Goal: Task Accomplishment & Management: Manage account settings

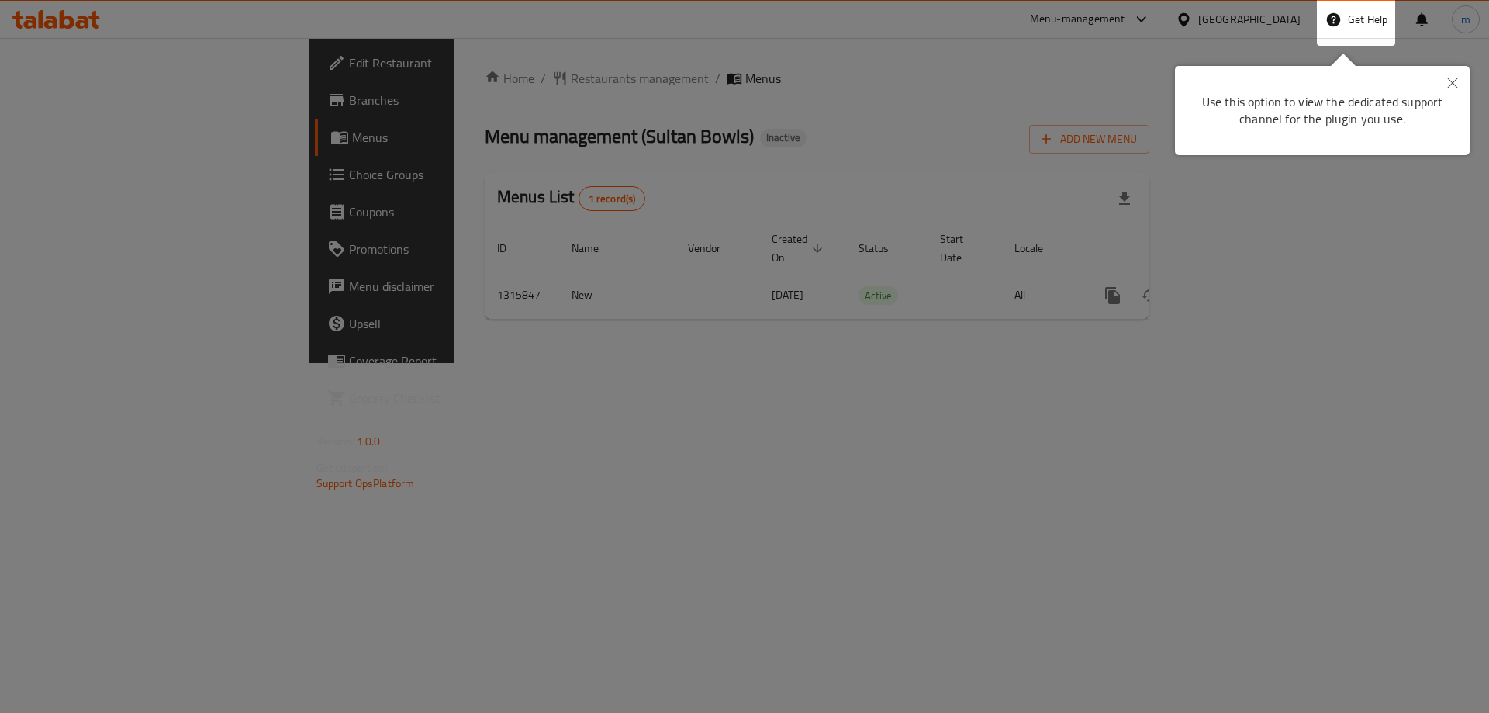
click at [1446, 92] on button "Close" at bounding box center [1452, 84] width 34 height 36
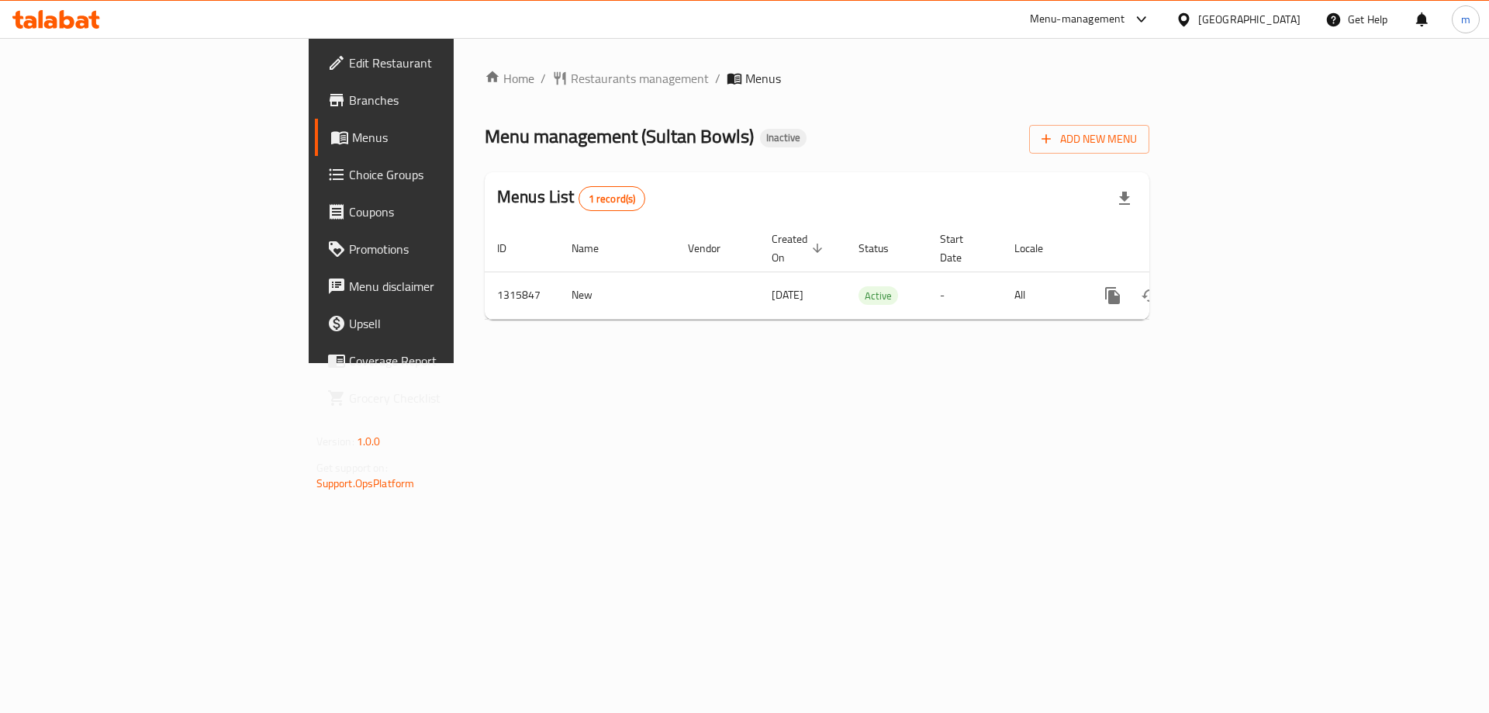
click at [1293, 22] on div "Bahrain" at bounding box center [1249, 19] width 102 height 17
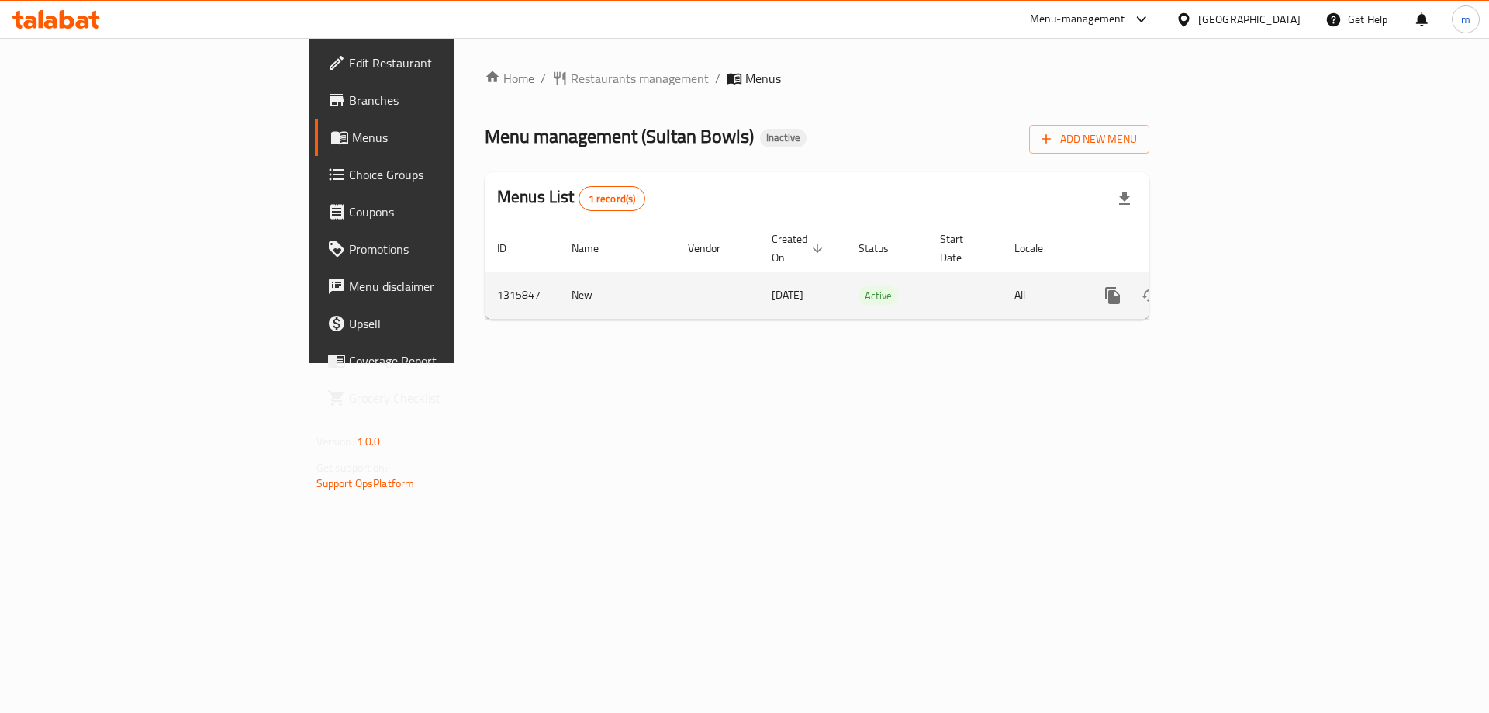
click at [771, 285] on span "05/10/2025" at bounding box center [787, 295] width 32 height 20
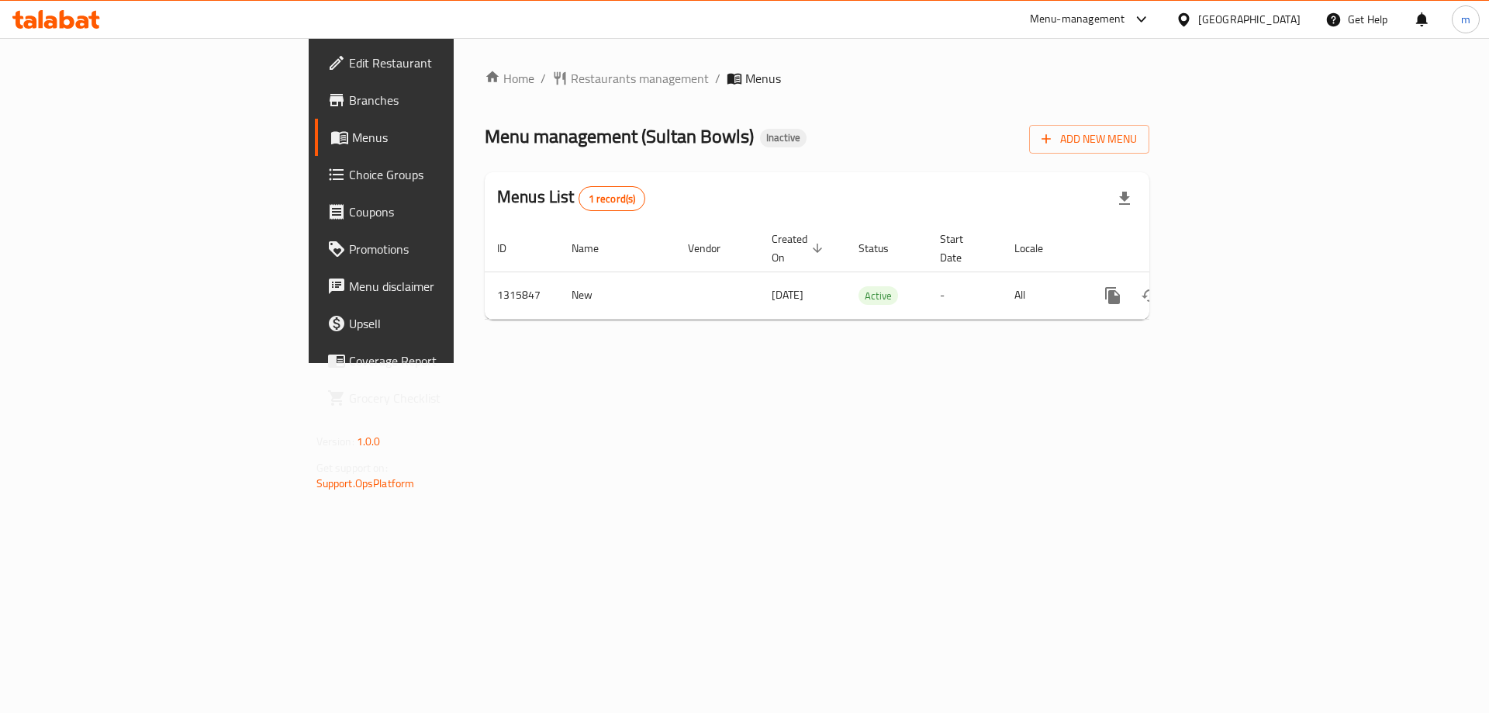
click at [1271, 17] on div "Bahrain" at bounding box center [1249, 19] width 102 height 17
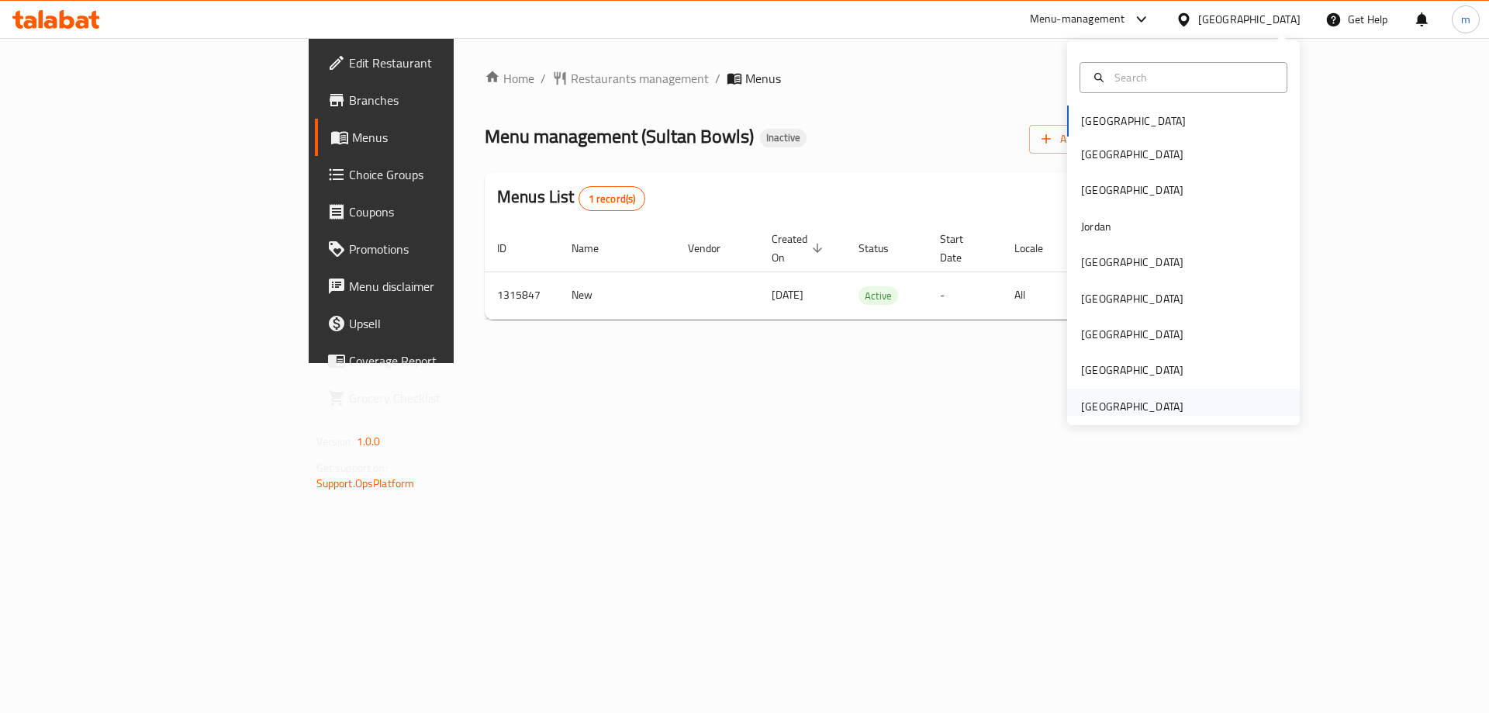
click at [1137, 413] on div "United Arab Emirates" at bounding box center [1132, 406] width 102 height 17
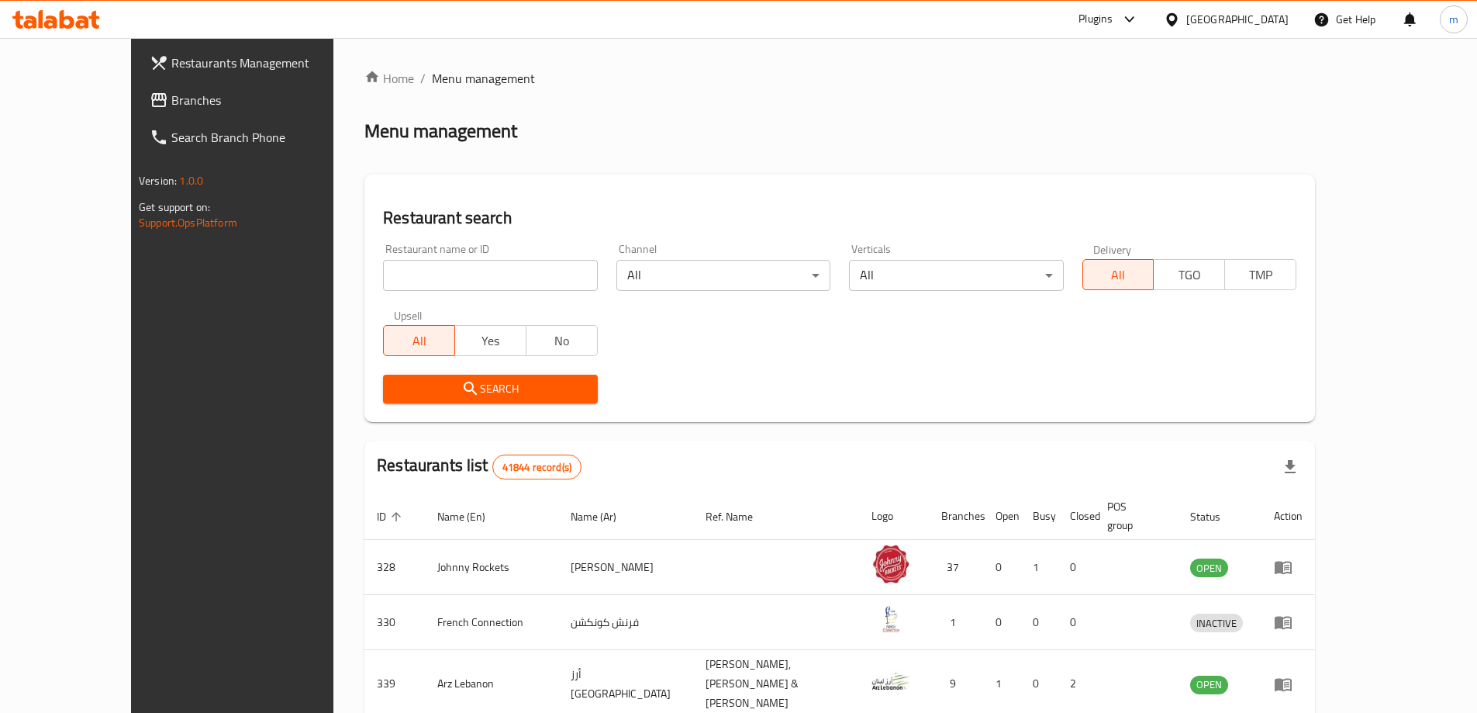
click at [1261, 14] on div "United Arab Emirates" at bounding box center [1237, 19] width 102 height 17
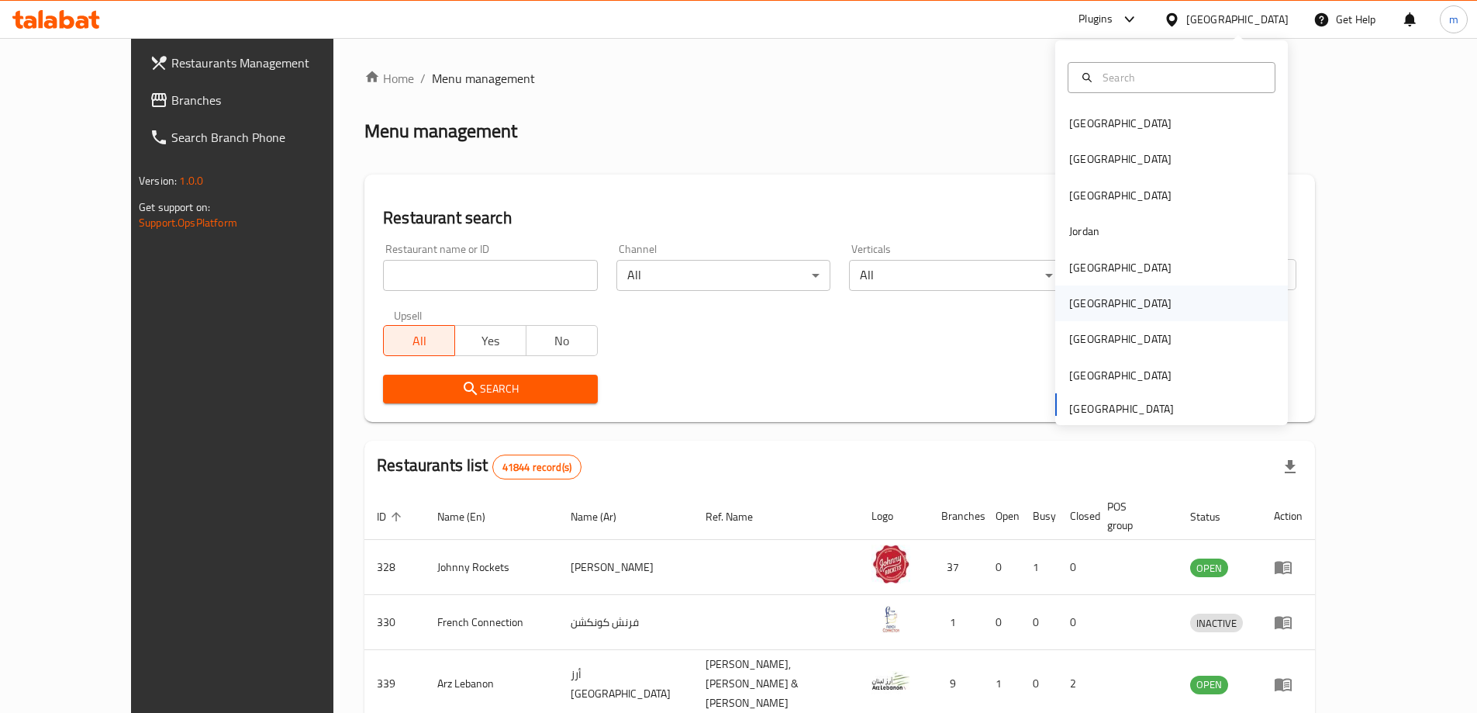
click at [1102, 310] on div "[GEOGRAPHIC_DATA]" at bounding box center [1171, 303] width 233 height 36
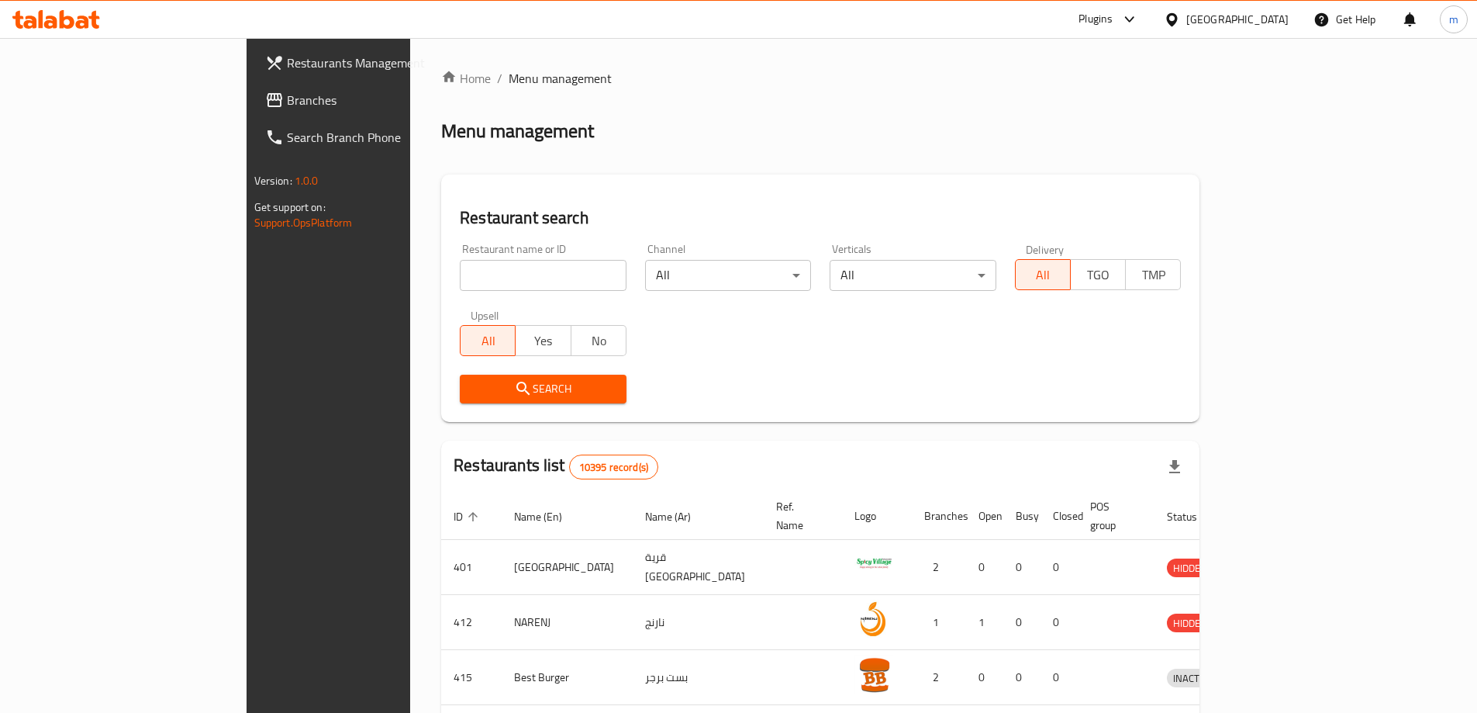
click at [287, 104] on span "Branches" at bounding box center [384, 100] width 194 height 19
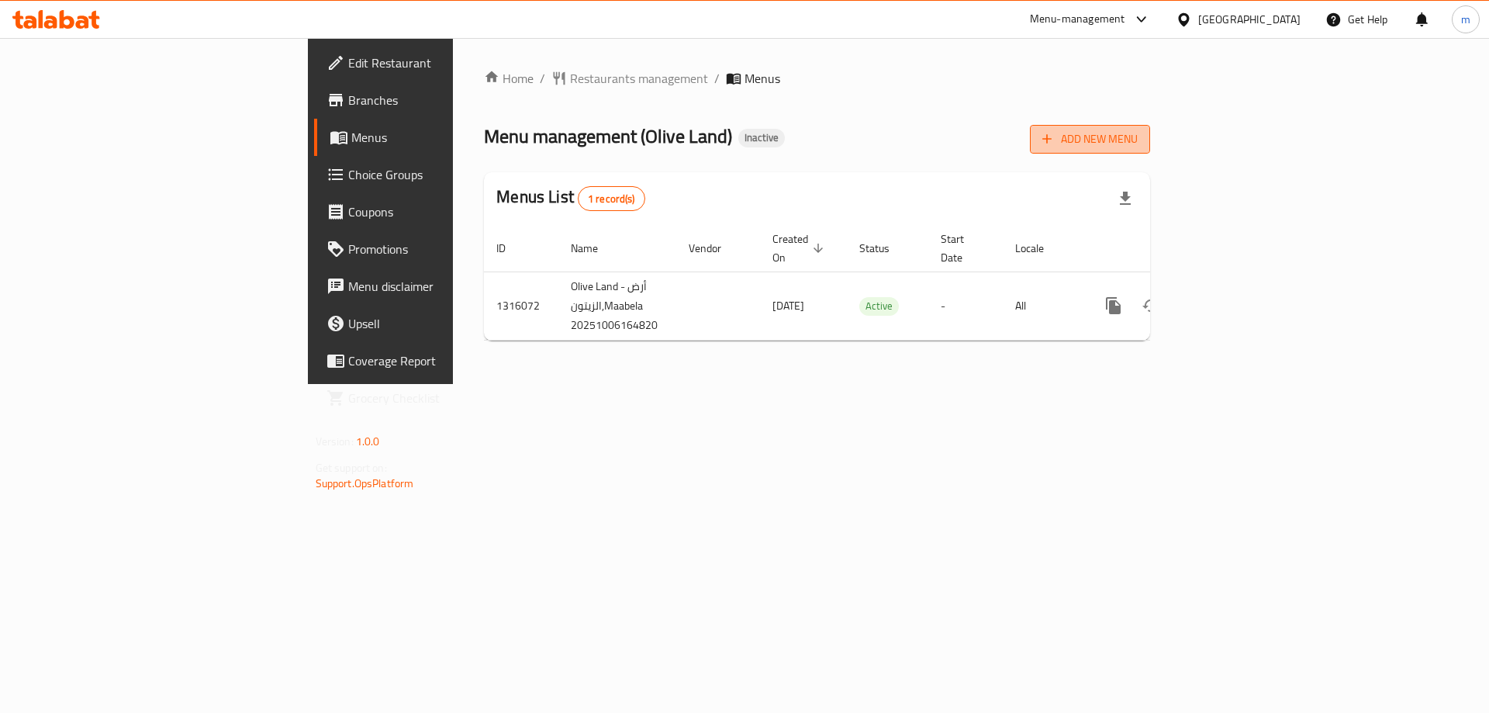
click at [1137, 146] on span "Add New Menu" at bounding box center [1089, 138] width 95 height 19
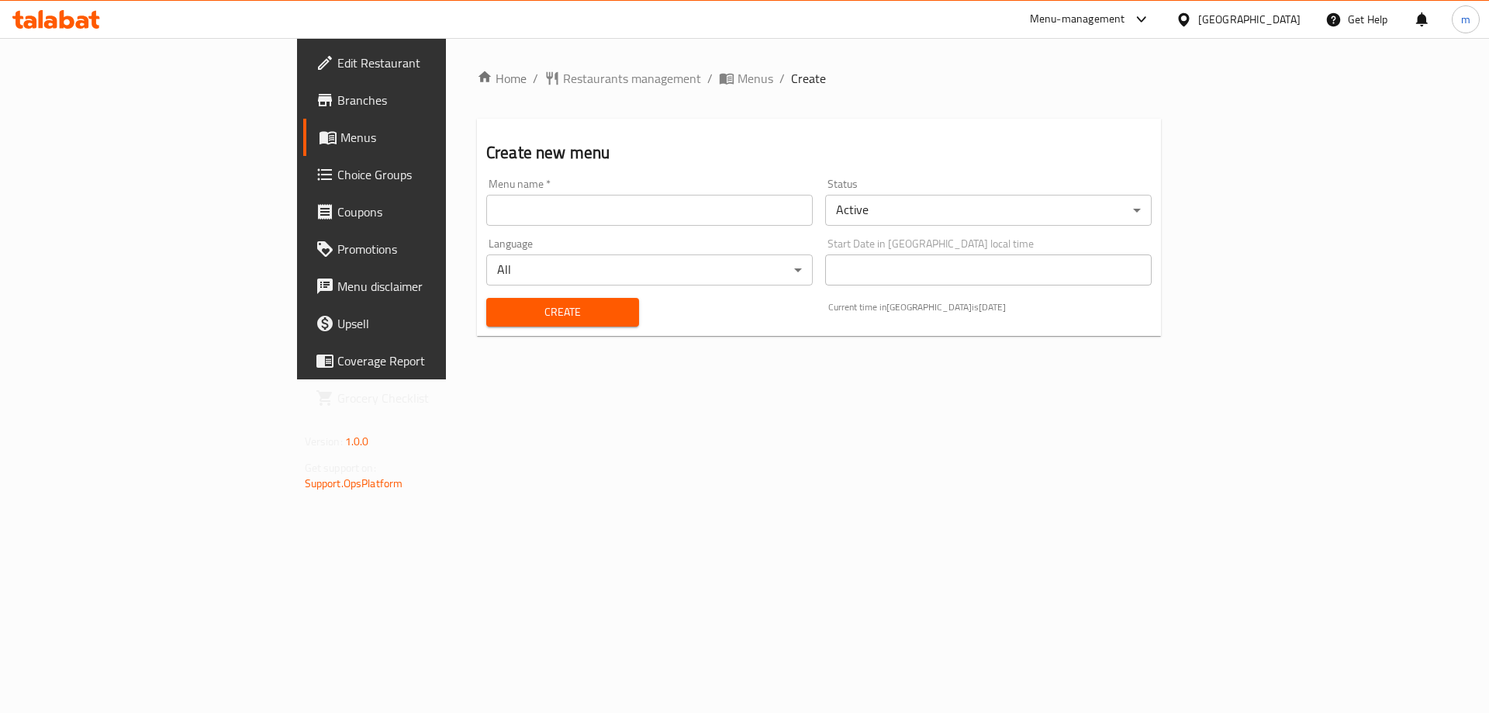
click at [572, 212] on input "text" at bounding box center [649, 210] width 326 height 31
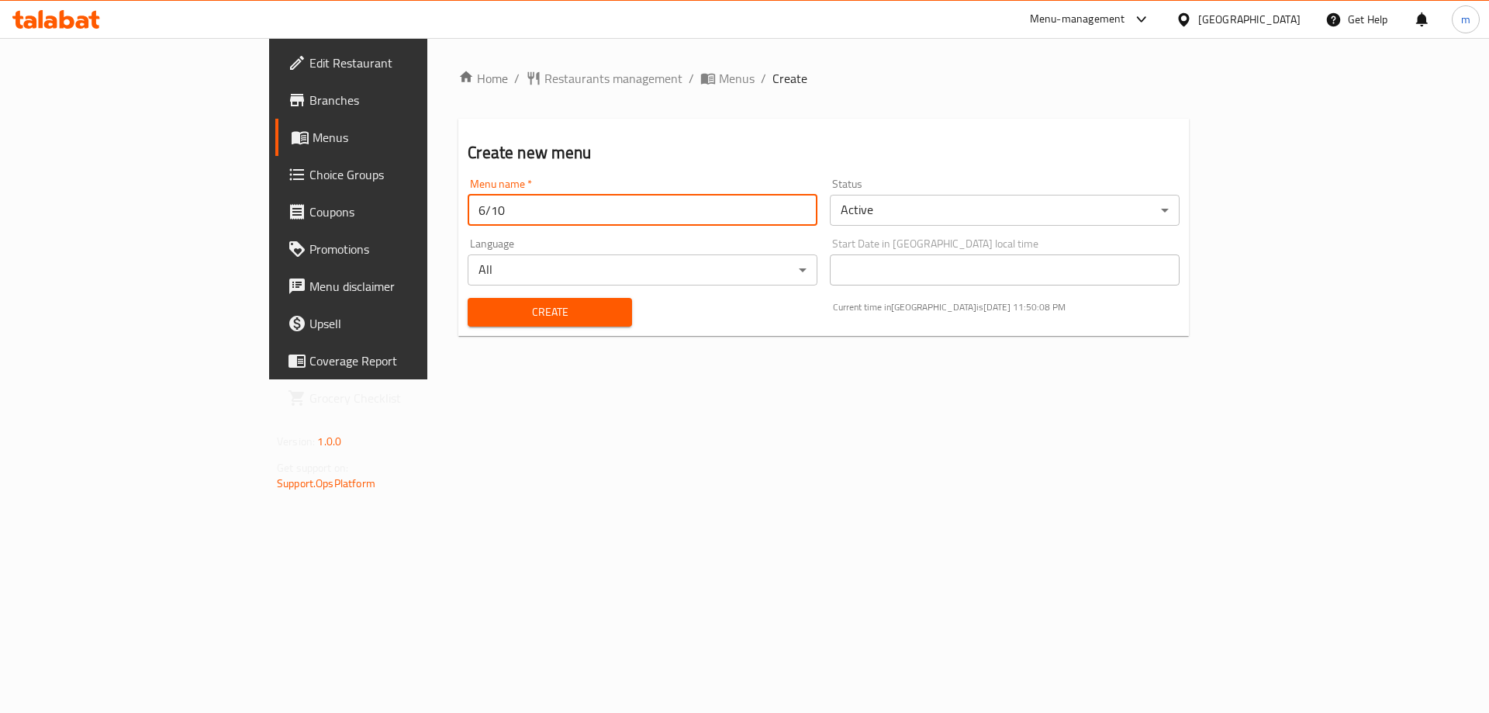
type input "6/10"
click at [503, 324] on button "Create" at bounding box center [550, 312] width 164 height 29
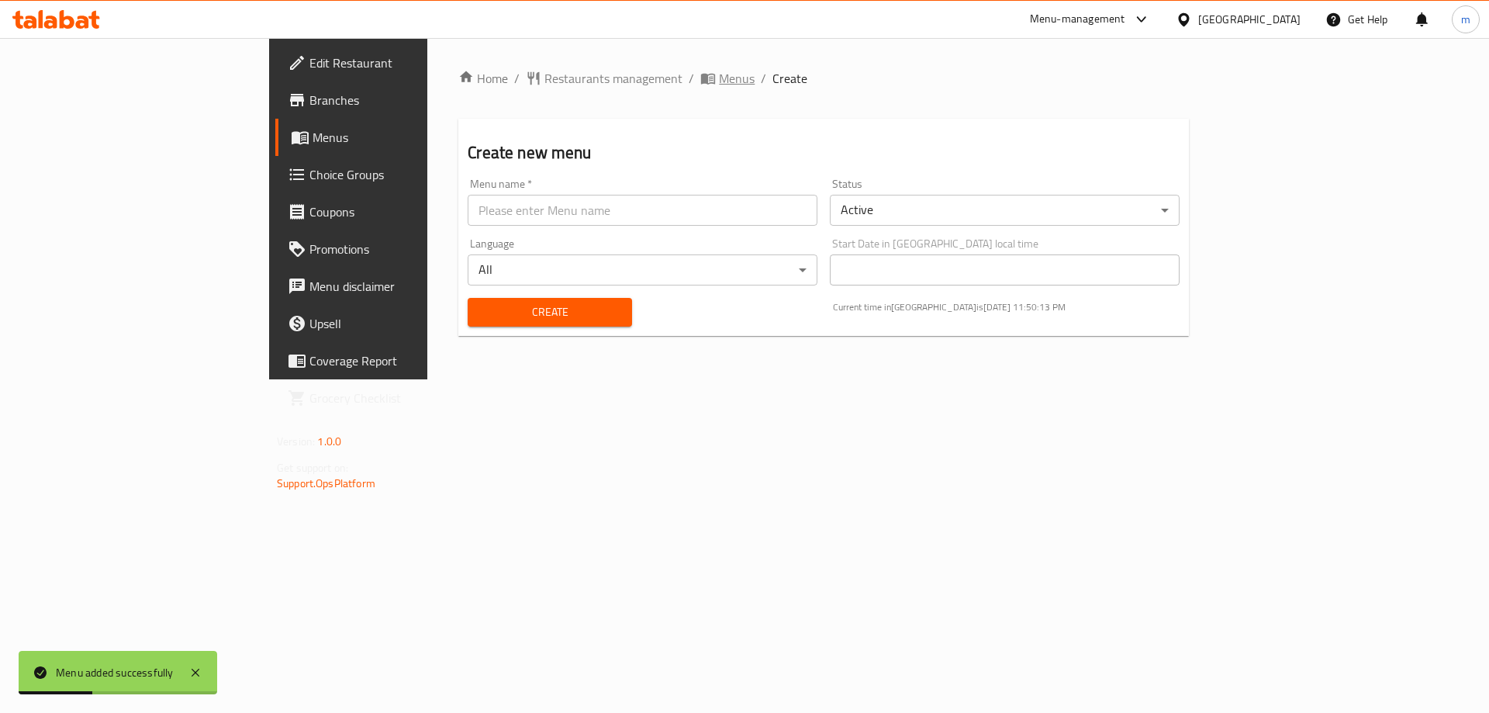
click at [719, 85] on span "Menus" at bounding box center [737, 78] width 36 height 19
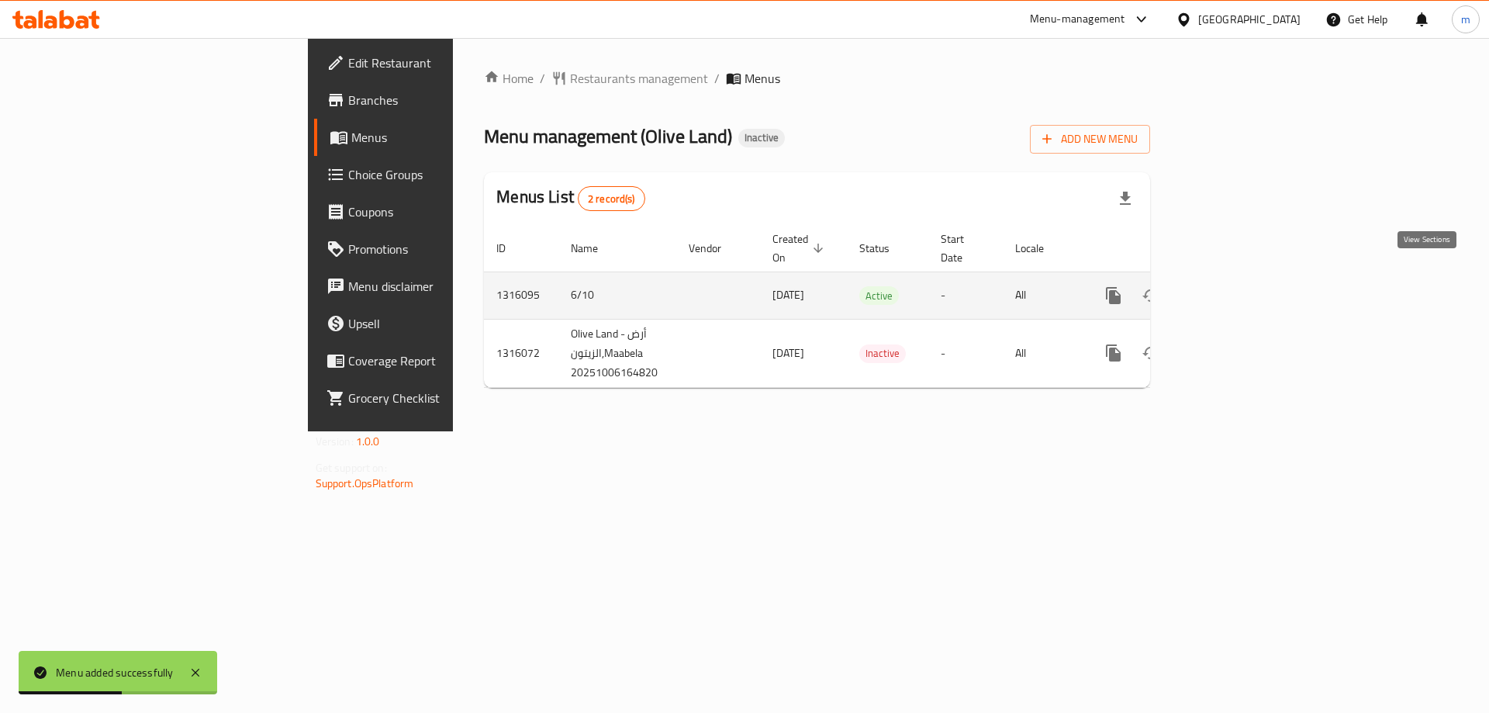
click at [1234, 286] on icon "enhanced table" at bounding box center [1225, 295] width 19 height 19
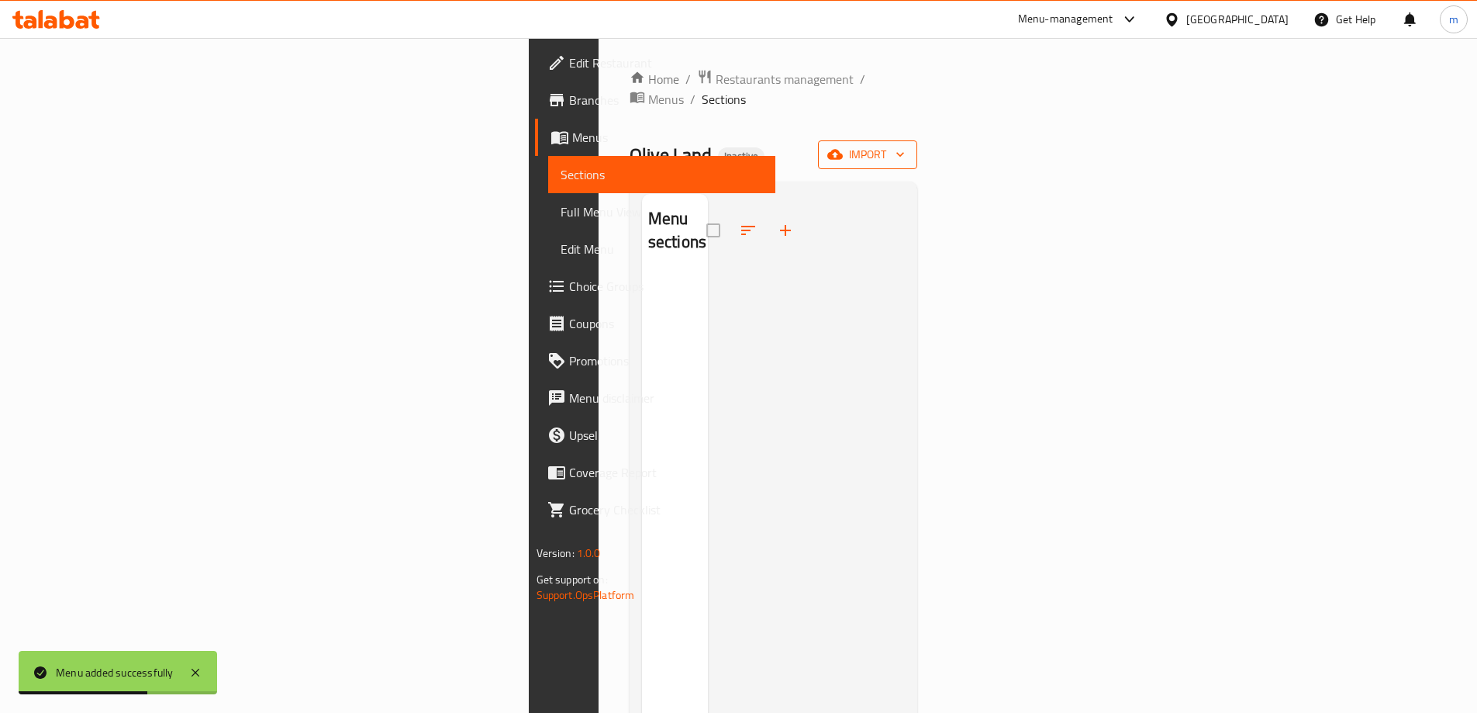
click at [905, 145] on span "import" at bounding box center [867, 154] width 74 height 19
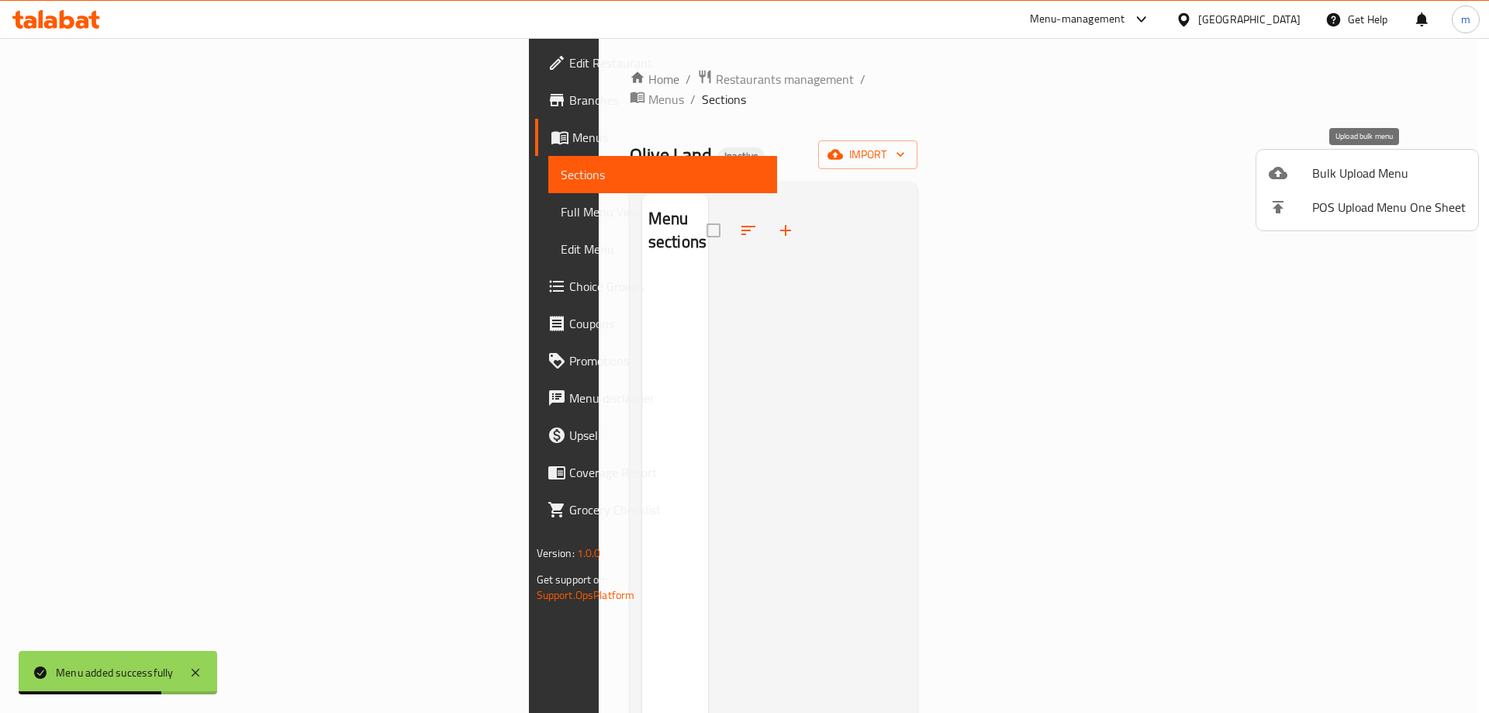
click at [1298, 171] on div at bounding box center [1289, 173] width 43 height 19
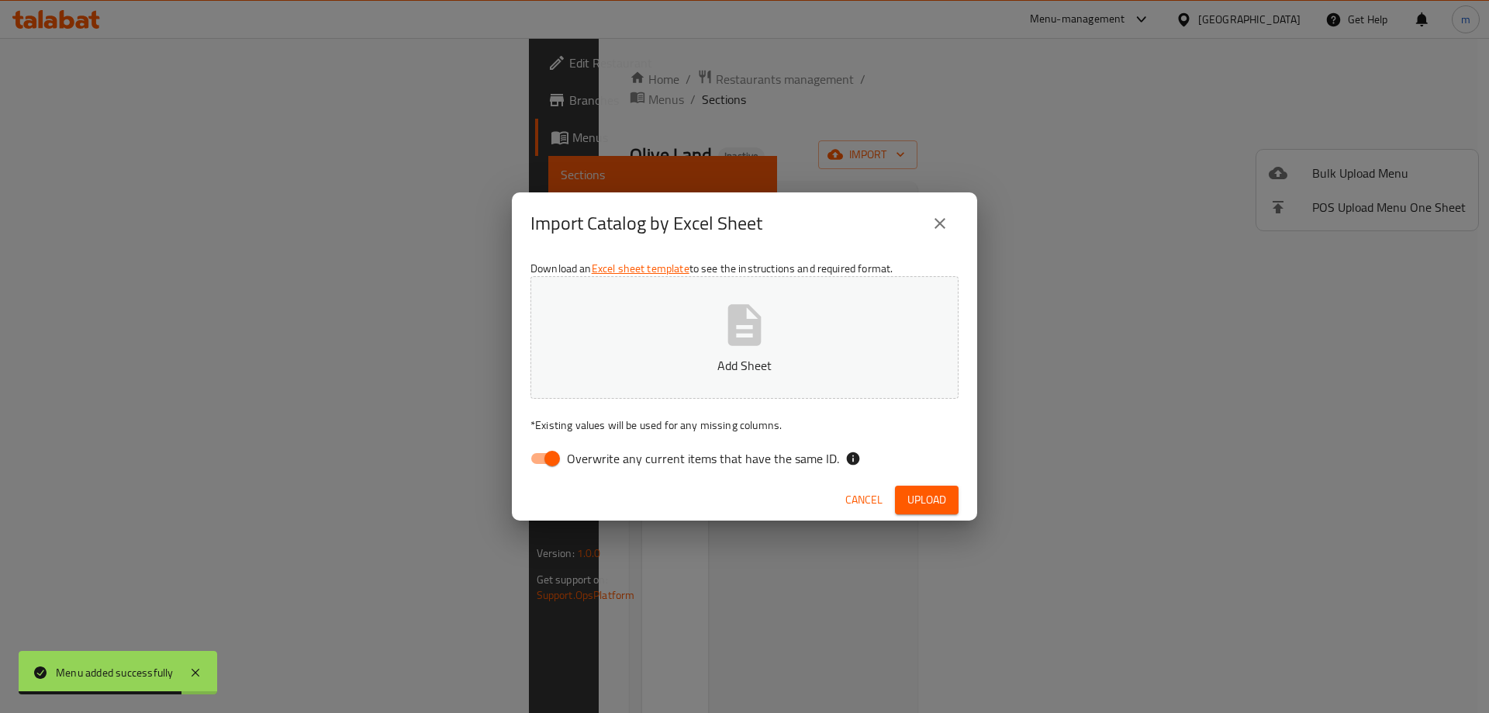
click at [548, 459] on input "Overwrite any current items that have the same ID." at bounding box center [552, 457] width 88 height 29
checkbox input "false"
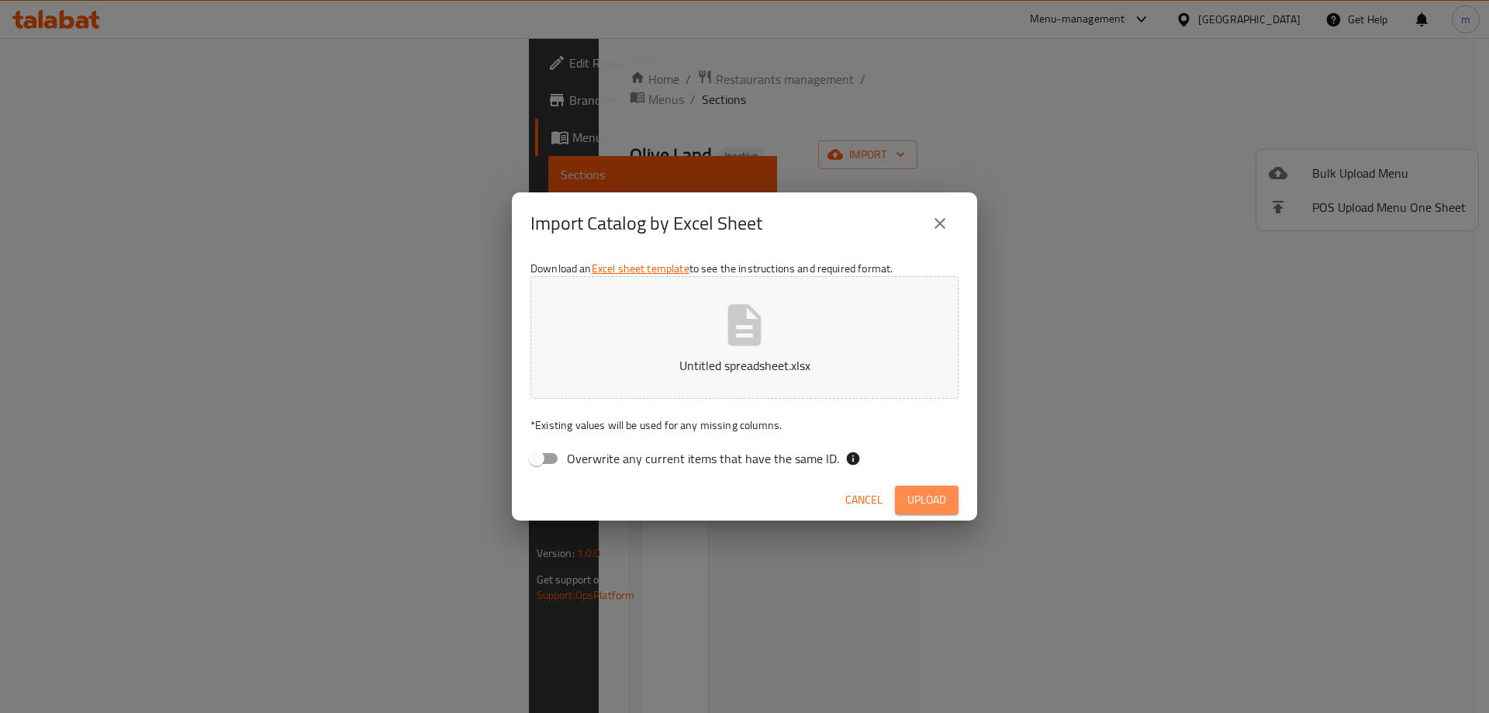
click at [927, 503] on span "Upload" at bounding box center [926, 499] width 39 height 19
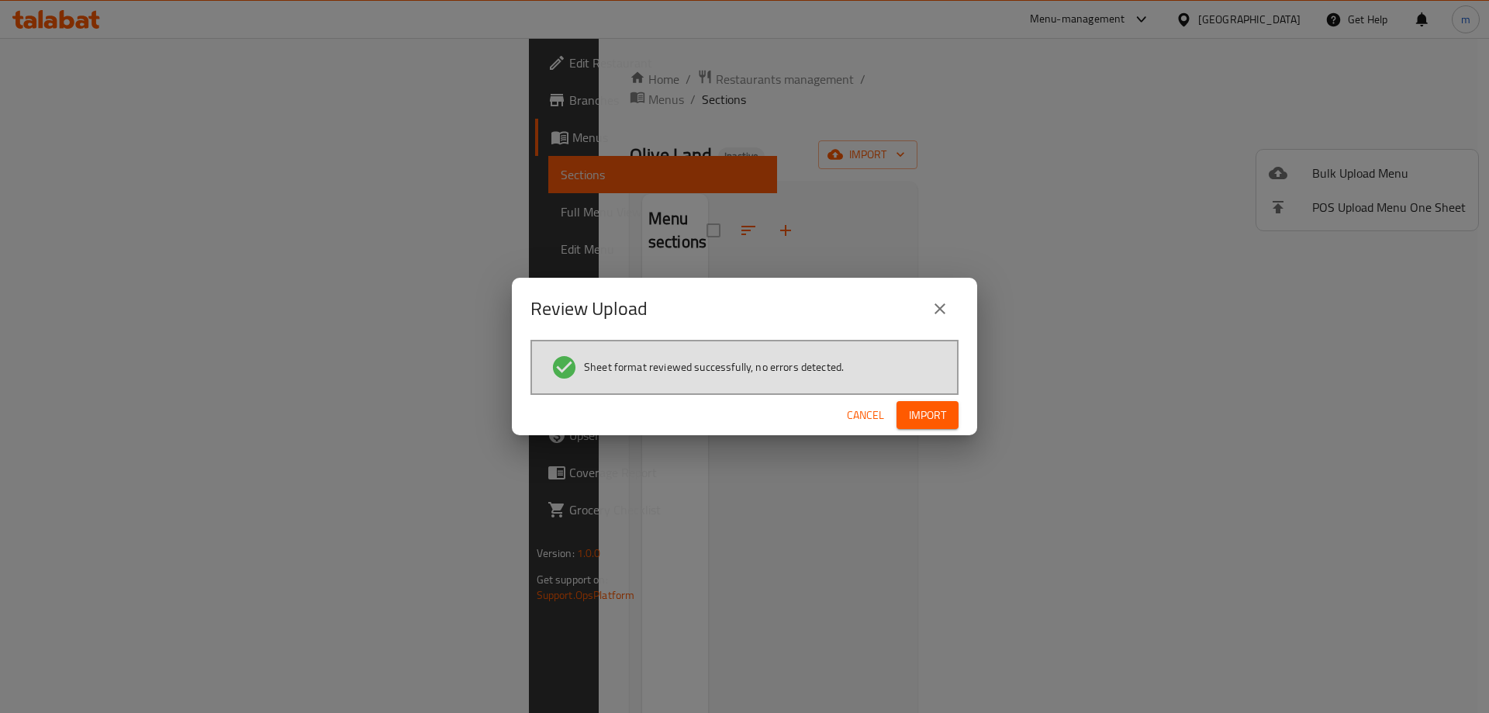
click at [938, 419] on span "Import" at bounding box center [927, 414] width 37 height 19
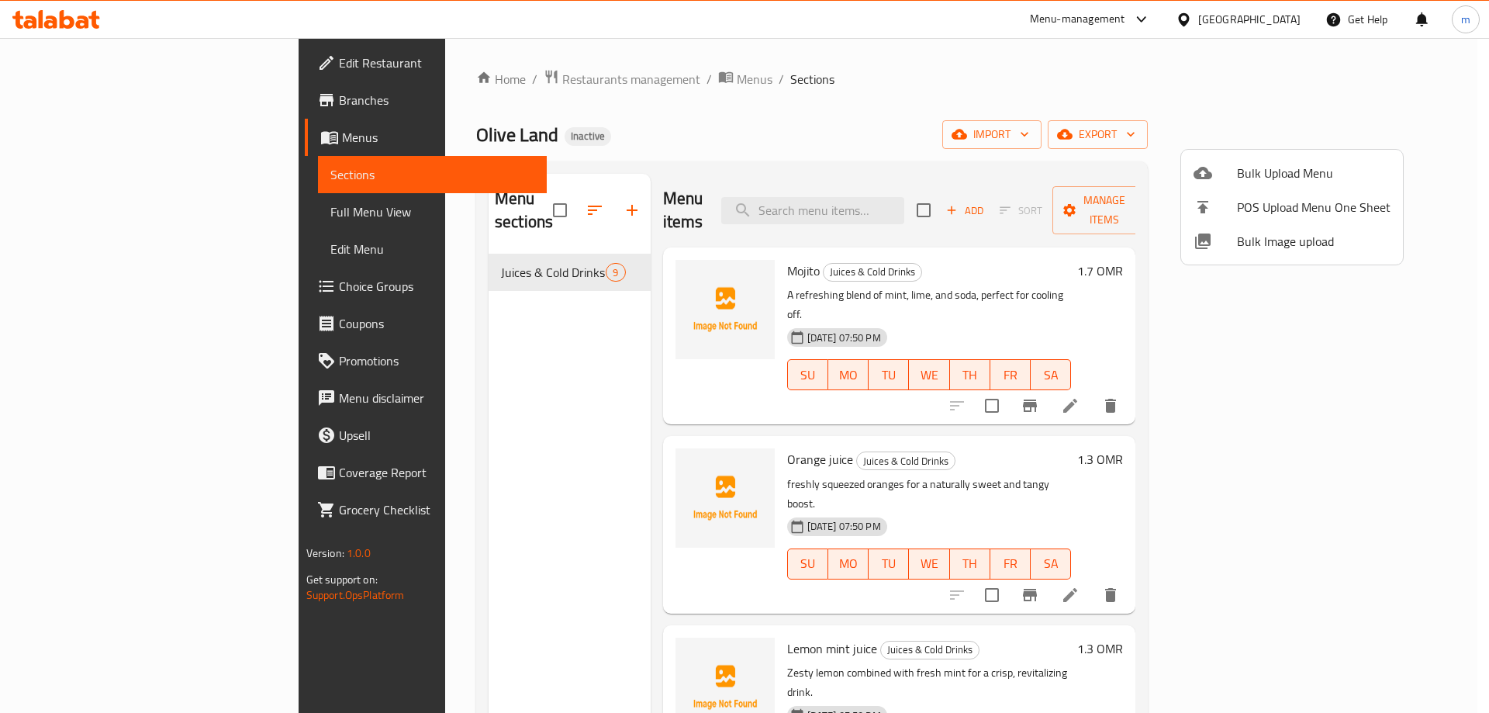
click at [1329, 112] on div at bounding box center [744, 356] width 1489 height 713
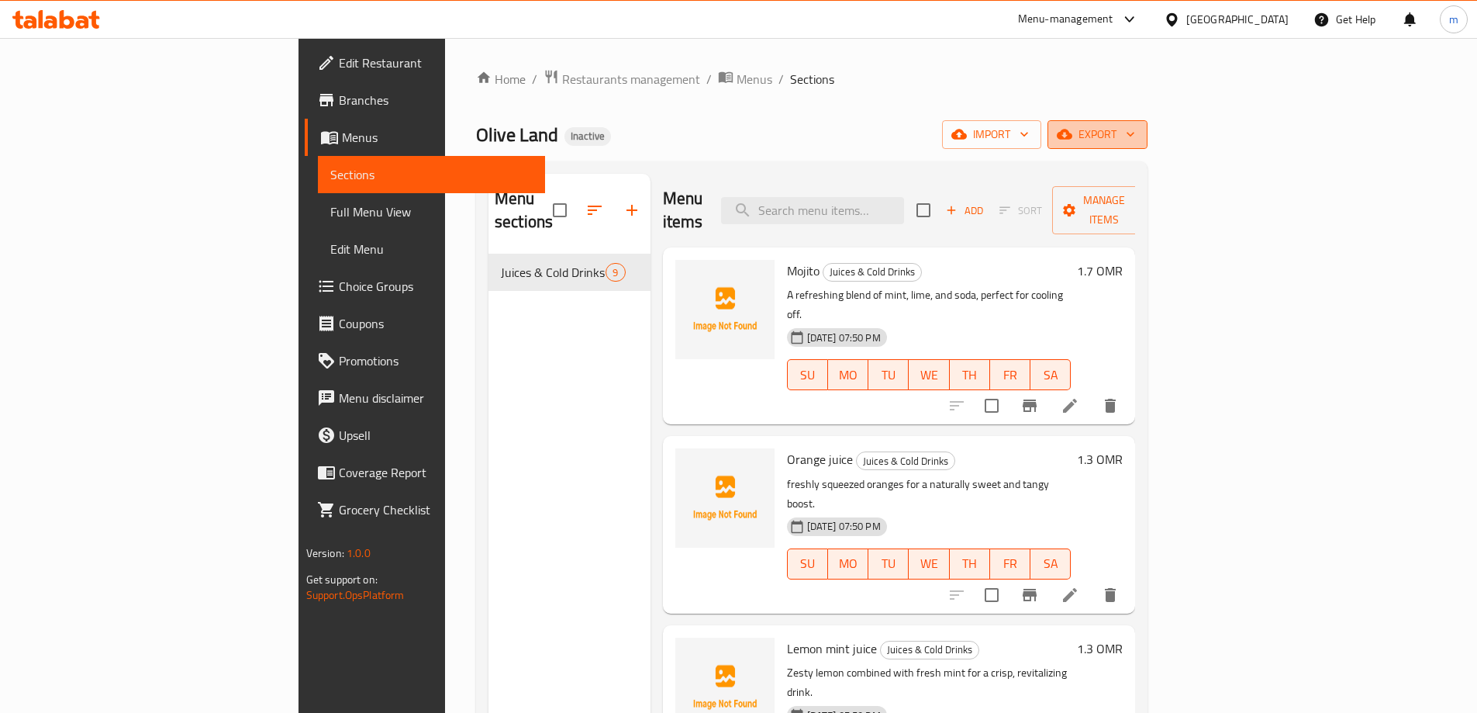
click at [1072, 126] on icon "button" at bounding box center [1065, 134] width 16 height 16
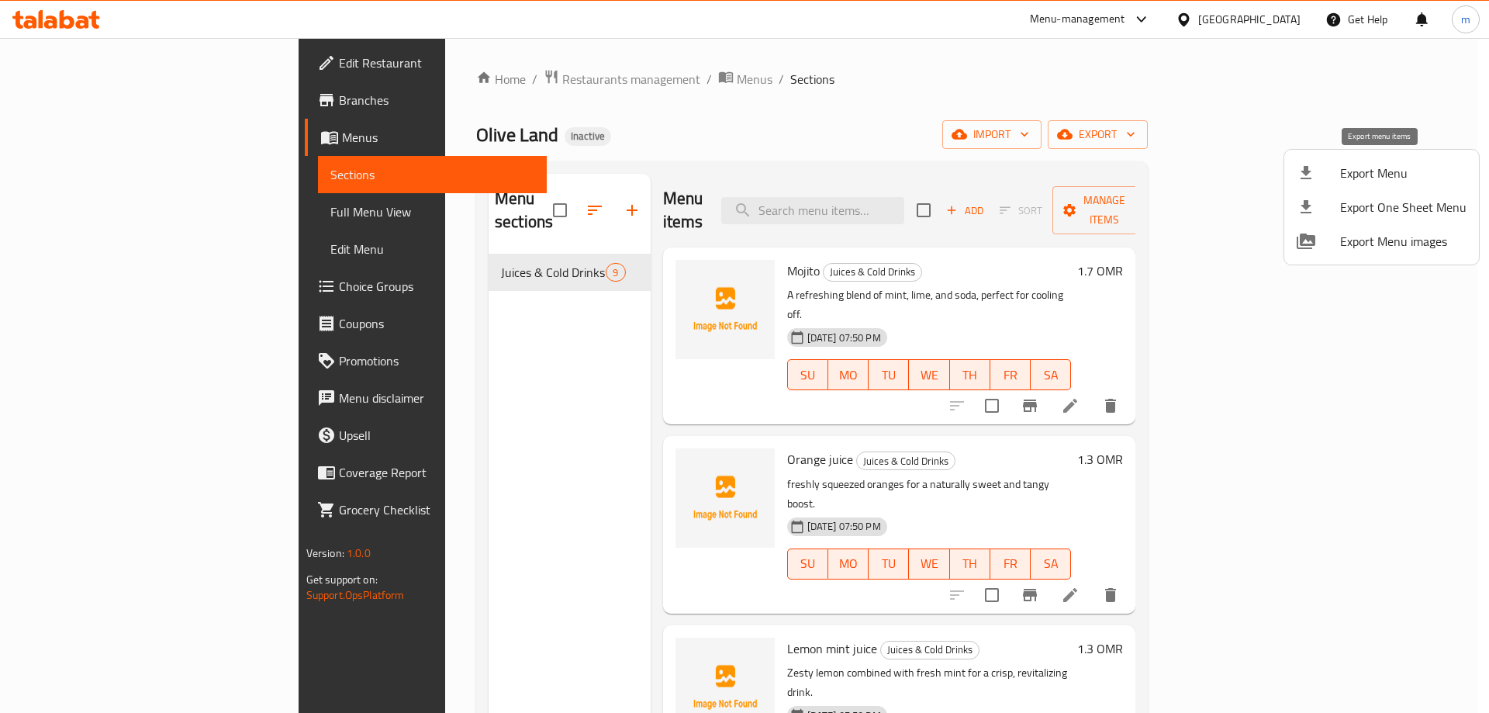
click at [1367, 176] on span "Export Menu" at bounding box center [1403, 173] width 126 height 19
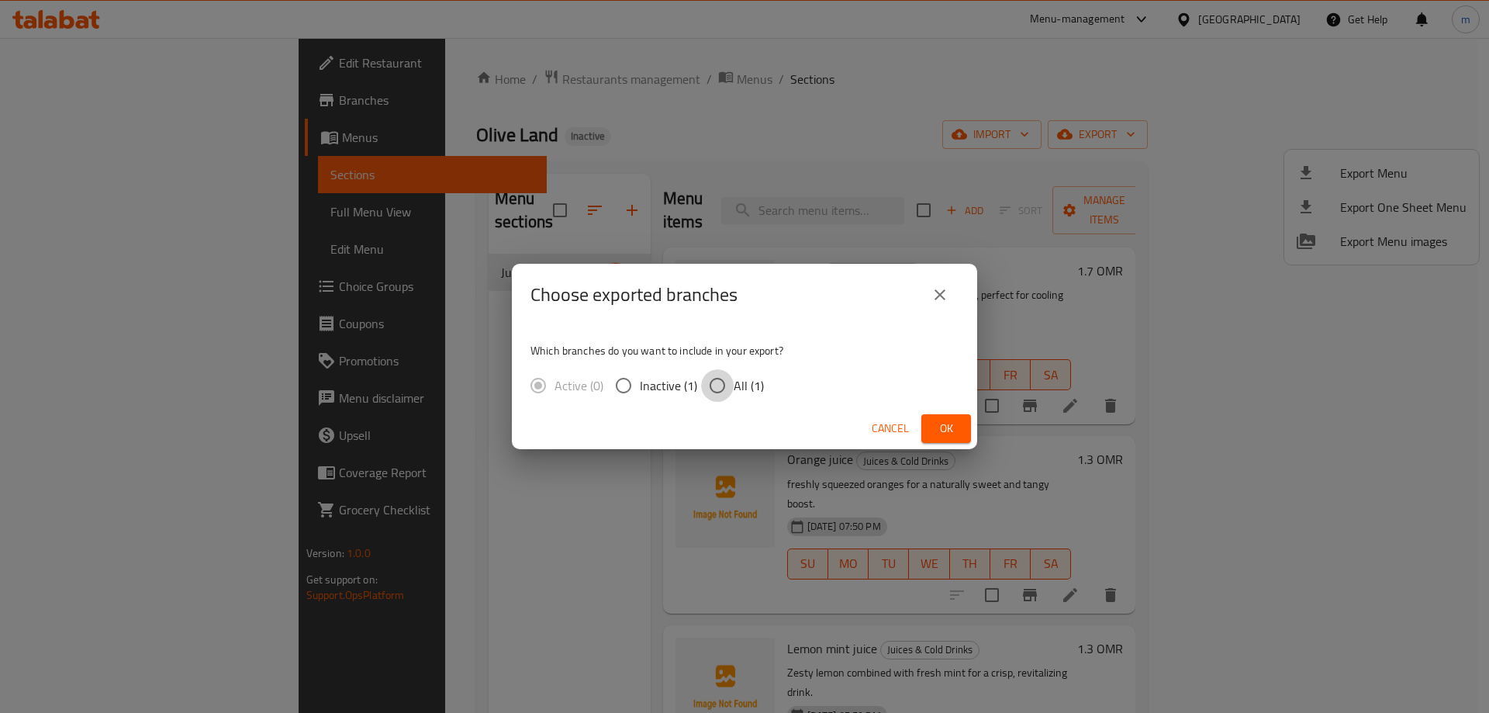
click at [724, 381] on input "All (1)" at bounding box center [717, 385] width 33 height 33
radio input "true"
click at [954, 419] on span "Ok" at bounding box center [945, 428] width 25 height 19
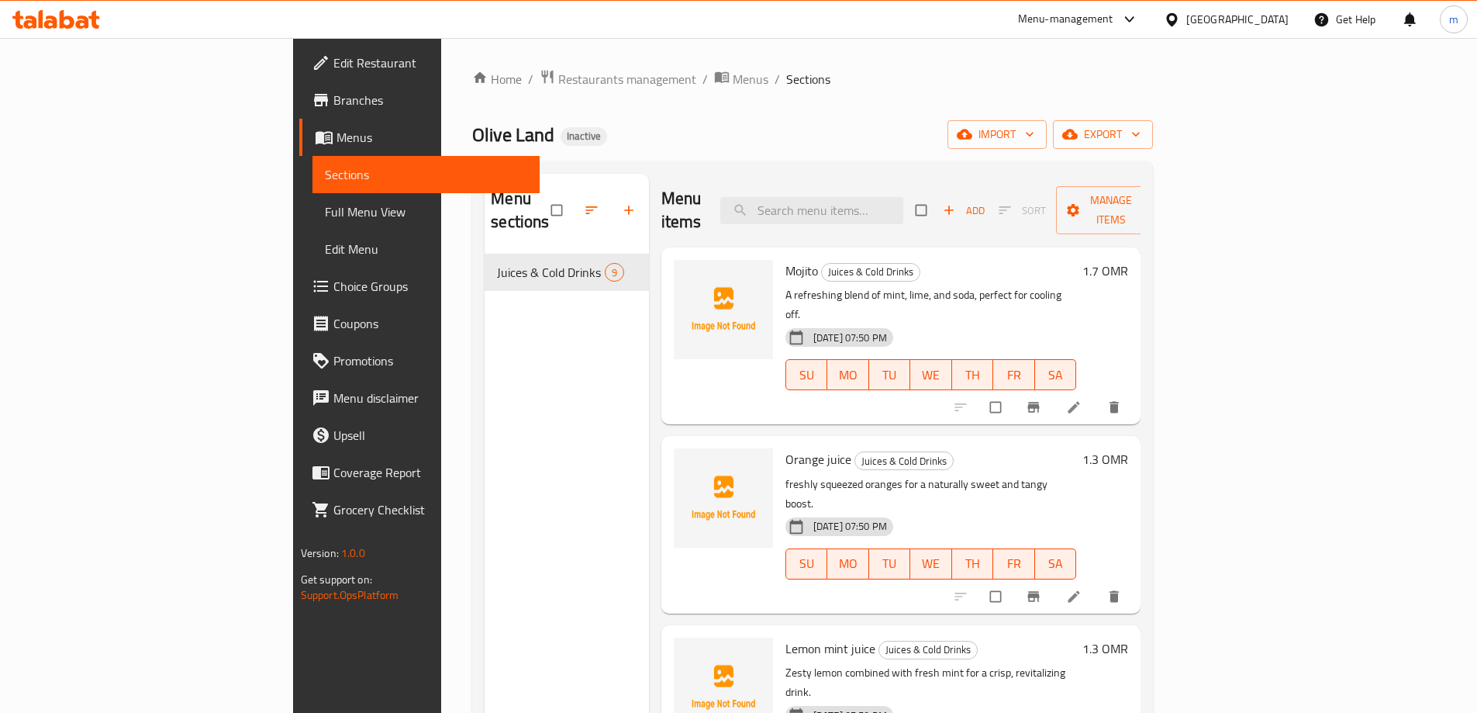
click at [325, 215] on span "Full Menu View" at bounding box center [426, 211] width 202 height 19
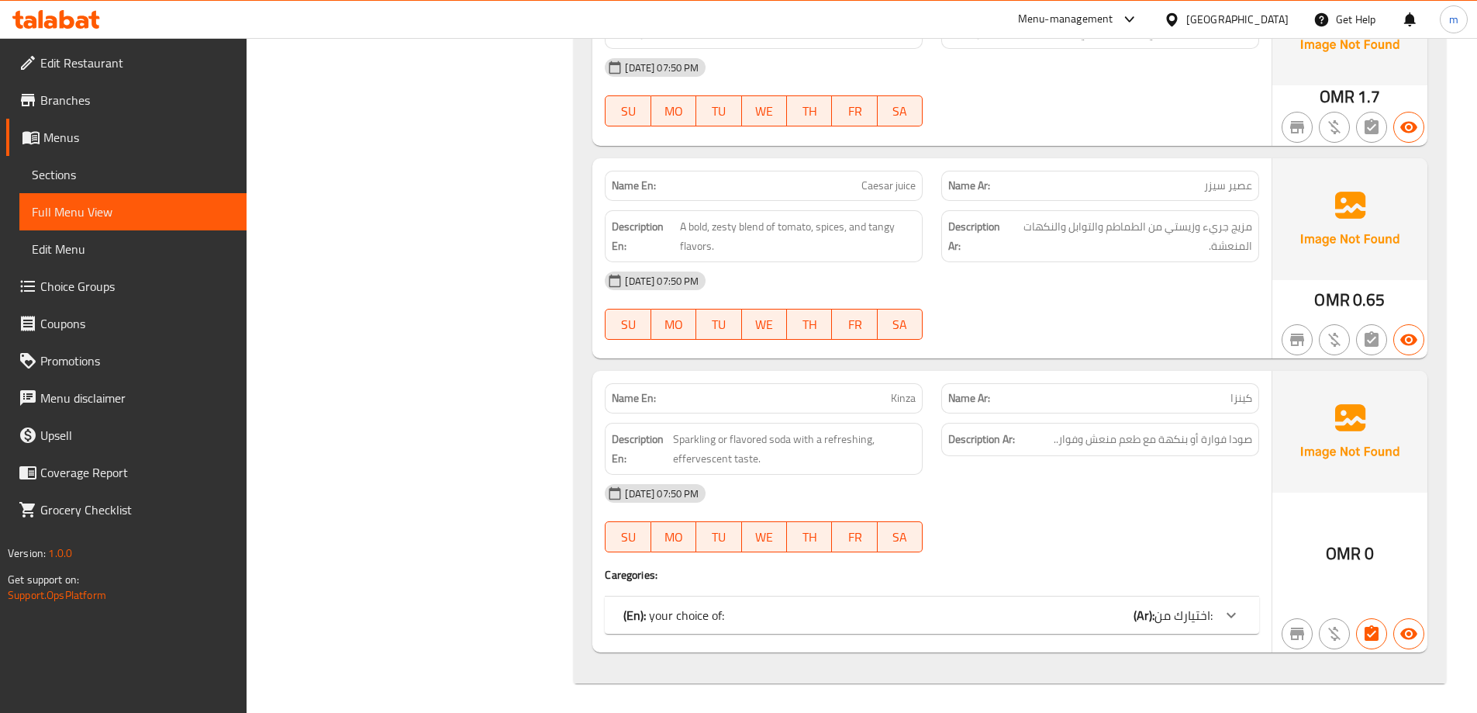
scroll to position [1576, 0]
click at [1057, 624] on div "(En): your choice of: (Ar): اختيارك من:" at bounding box center [932, 613] width 654 height 37
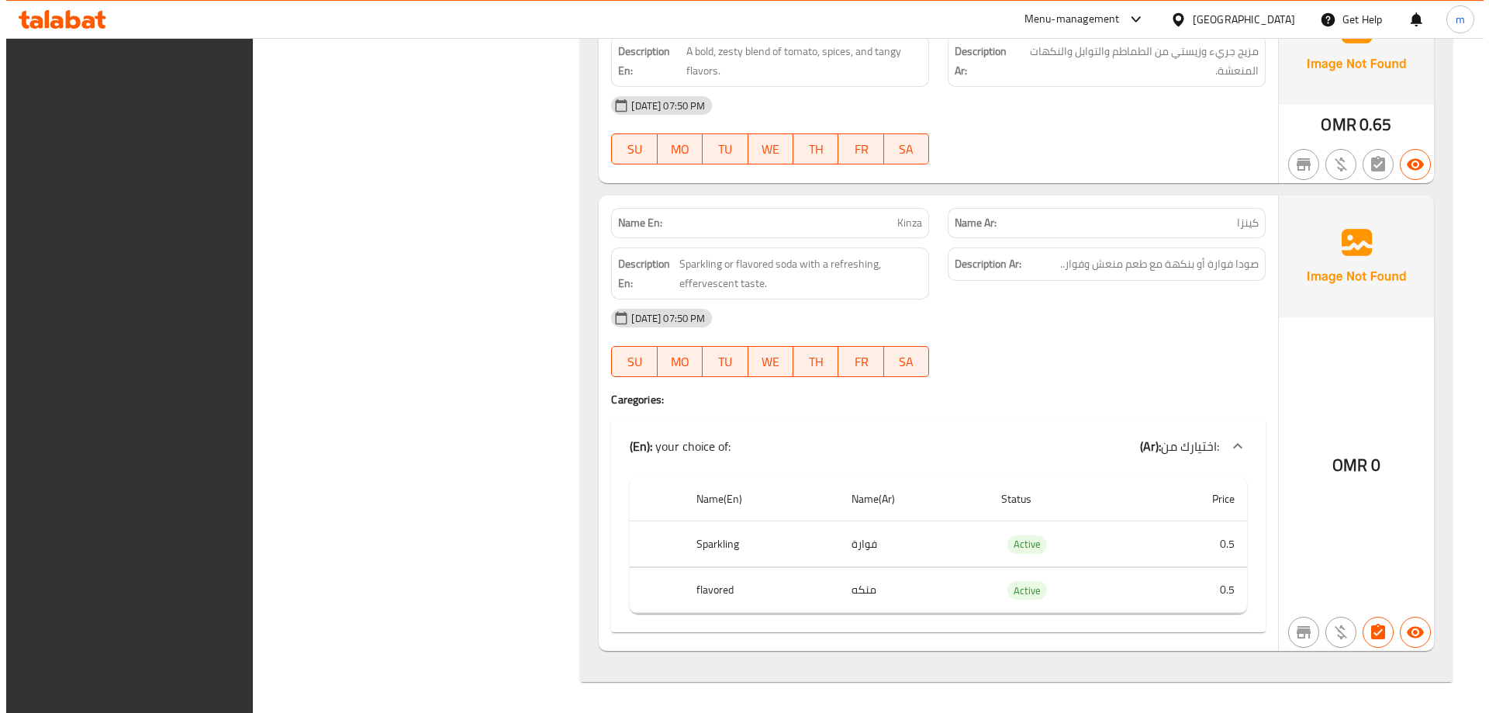
scroll to position [0, 0]
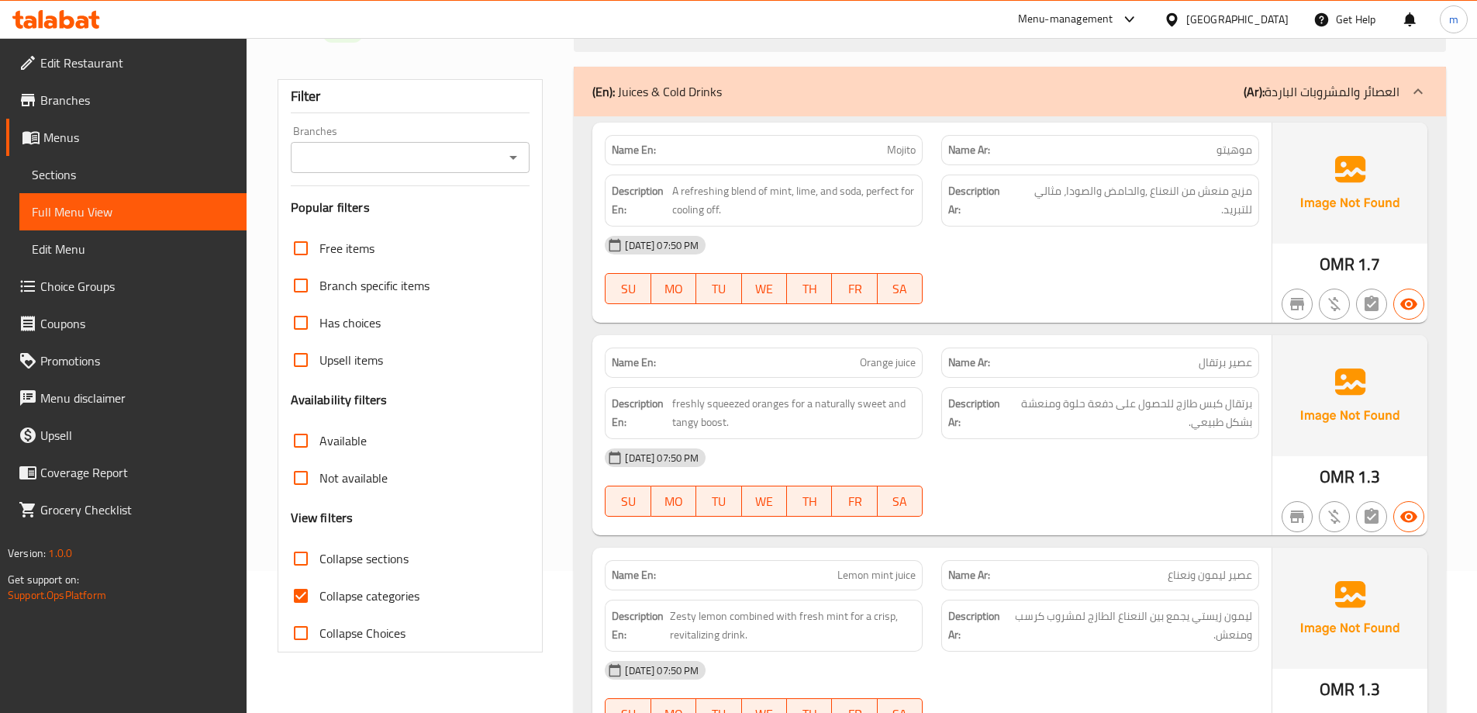
scroll to position [122, 0]
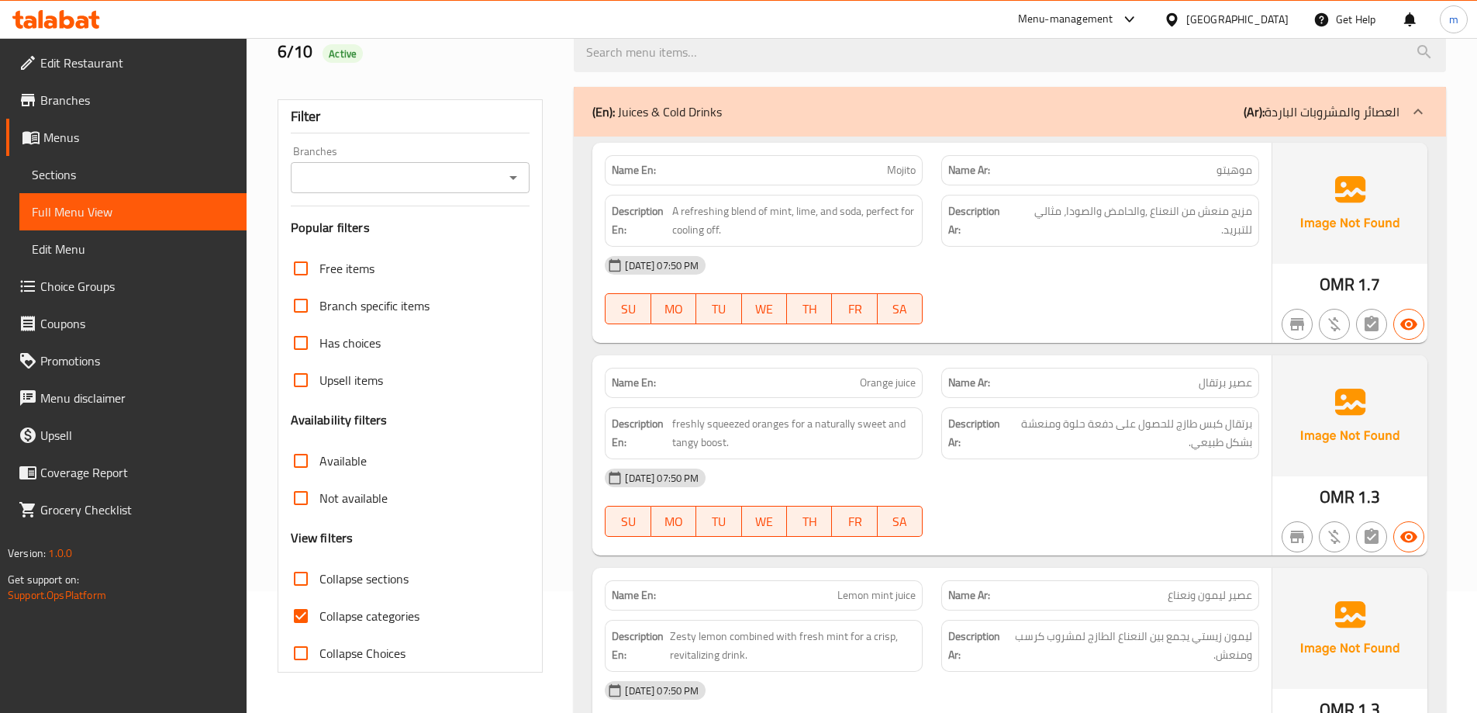
click at [368, 615] on span "Collapse categories" at bounding box center [369, 615] width 100 height 19
click at [319, 615] on input "Collapse categories" at bounding box center [300, 615] width 37 height 37
checkbox input "false"
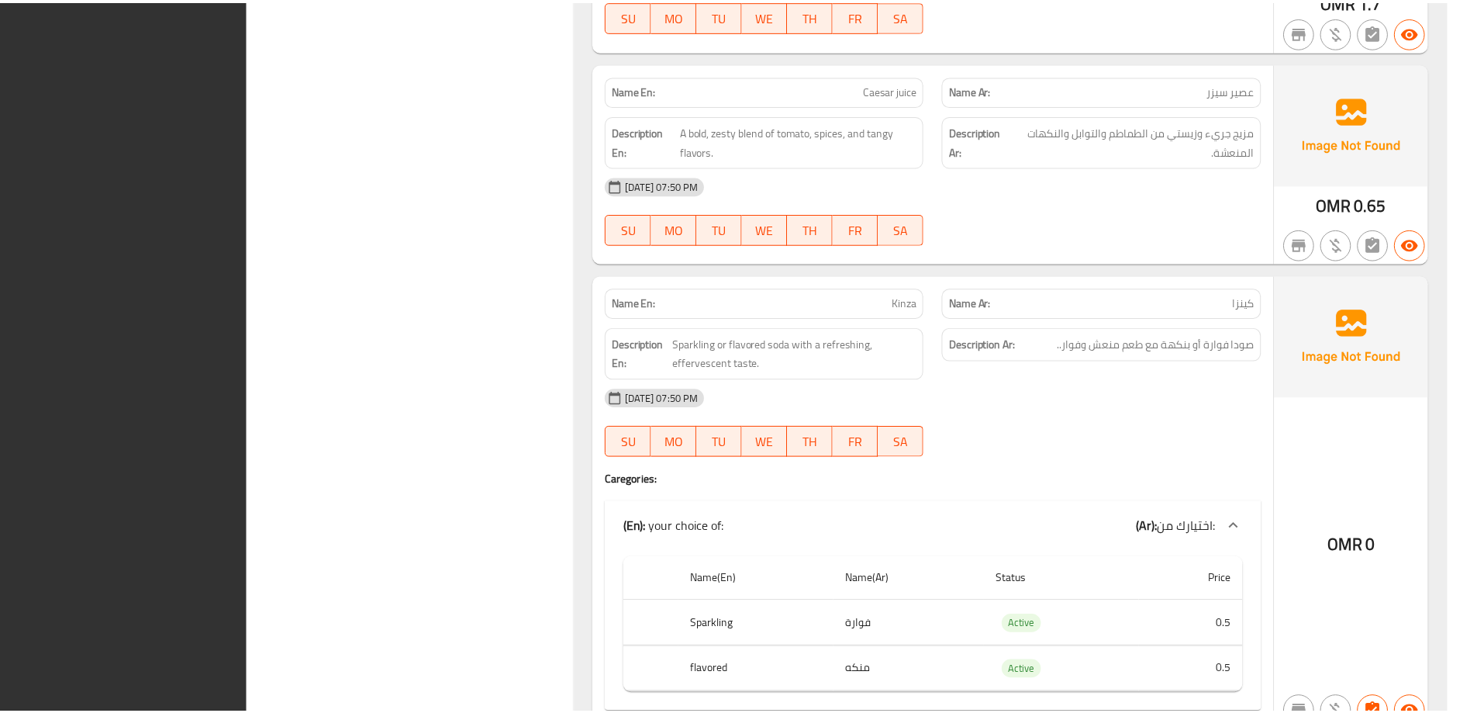
scroll to position [1750, 0]
